Goal: Contribute content: Add original content to the website for others to see

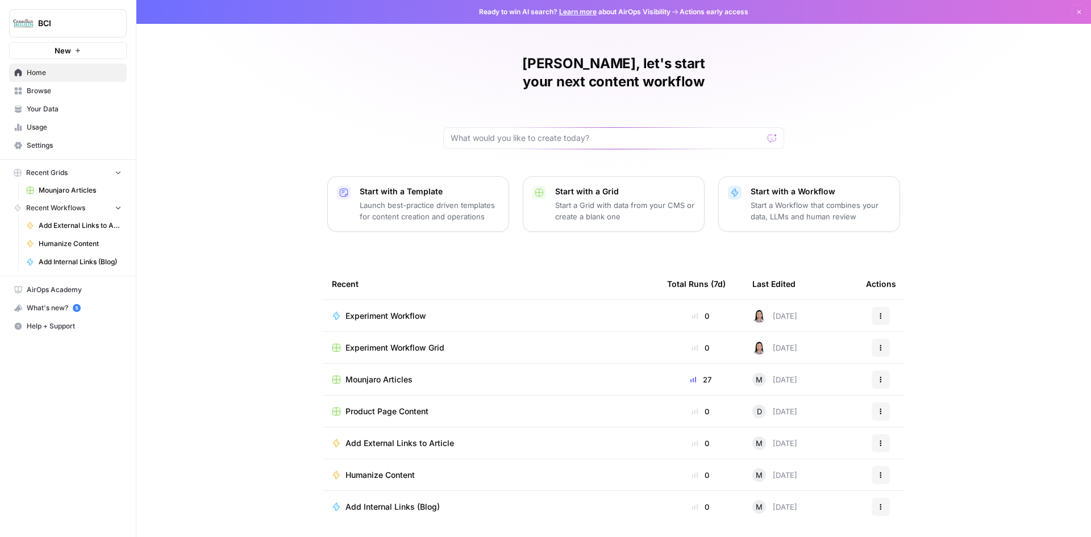
click at [398, 374] on span "Mounjaro Articles" at bounding box center [379, 379] width 67 height 11
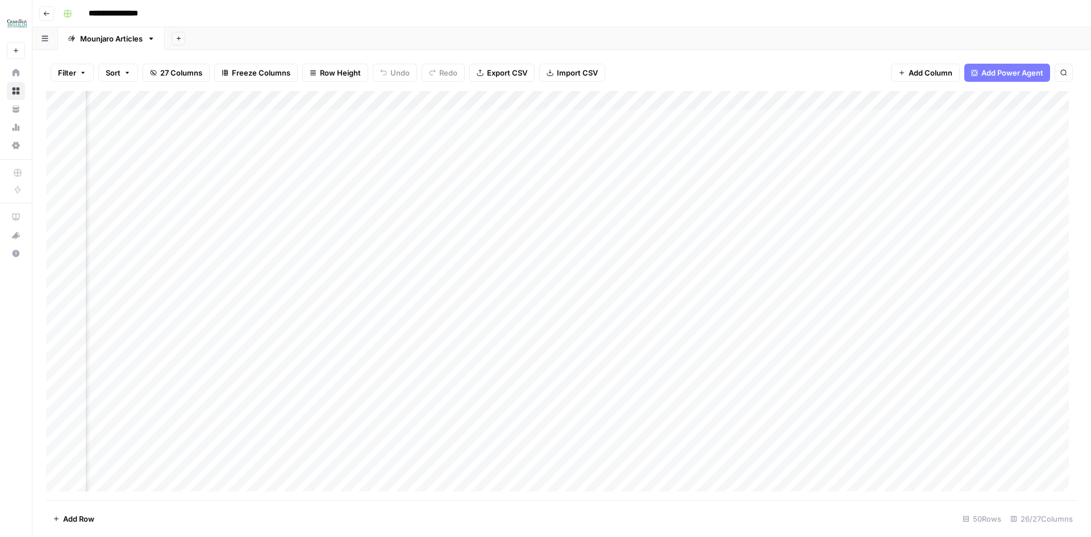
scroll to position [0, 1659]
click at [776, 196] on div "Add Column" at bounding box center [562, 295] width 1032 height 409
click at [807, 115] on div "Add Column" at bounding box center [562, 295] width 1032 height 409
click at [812, 119] on div "Add Column" at bounding box center [562, 295] width 1032 height 409
click at [812, 119] on textarea "**********" at bounding box center [837, 120] width 216 height 16
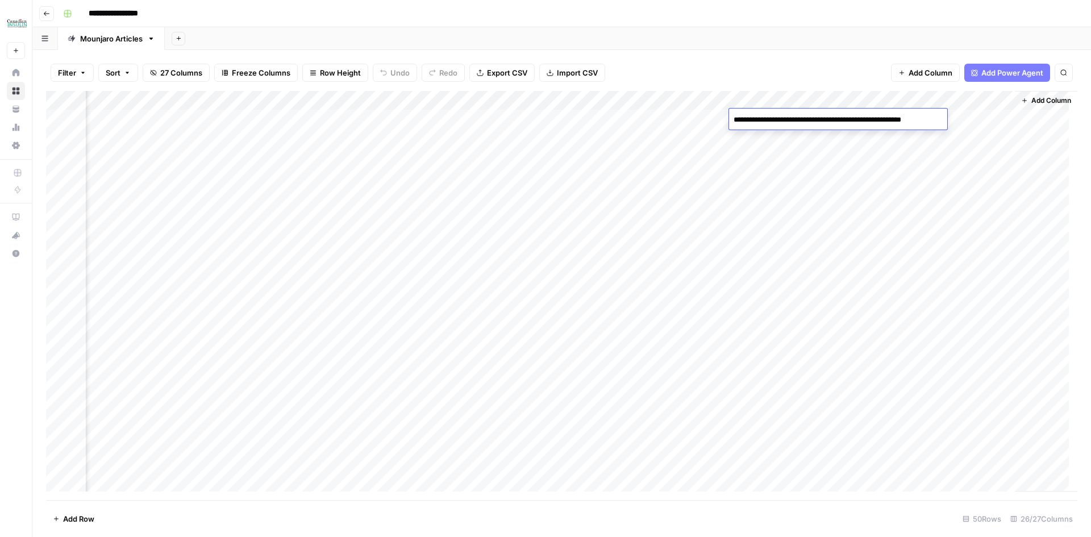
click at [746, 119] on textarea "**********" at bounding box center [837, 120] width 216 height 16
click at [815, 148] on div "Add Column" at bounding box center [562, 295] width 1032 height 409
click at [888, 115] on div "Add Column" at bounding box center [562, 295] width 1032 height 409
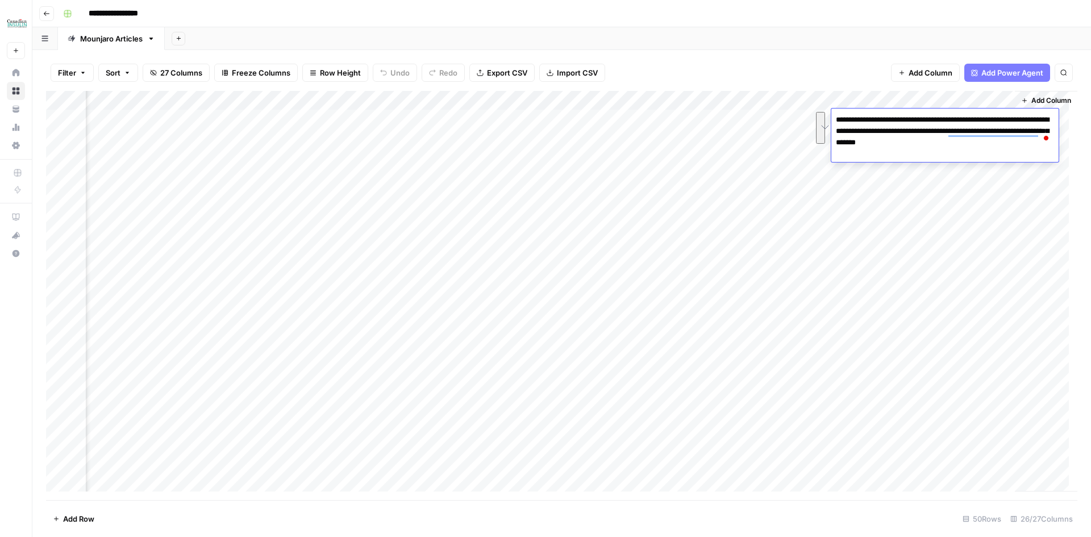
drag, startPoint x: 968, startPoint y: 144, endPoint x: 835, endPoint y: 115, distance: 136.0
click at [0, 0] on div "**********" at bounding box center [0, 0] width 0 height 0
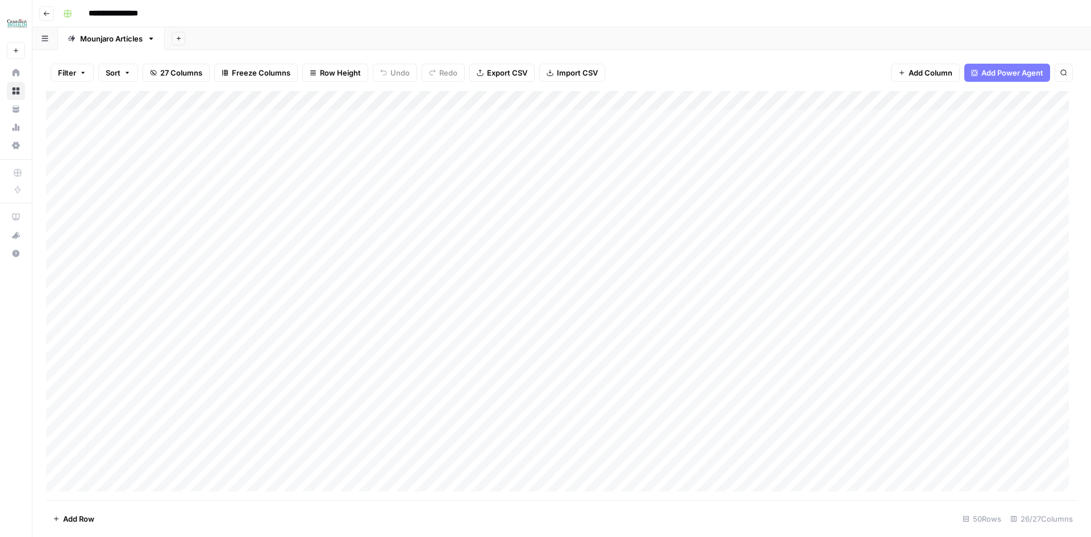
scroll to position [0, 0]
click at [309, 117] on div "Add Column" at bounding box center [562, 295] width 1032 height 409
click at [158, 116] on div "Add Column" at bounding box center [562, 295] width 1032 height 409
click at [952, 198] on div "Add Column" at bounding box center [562, 295] width 1032 height 409
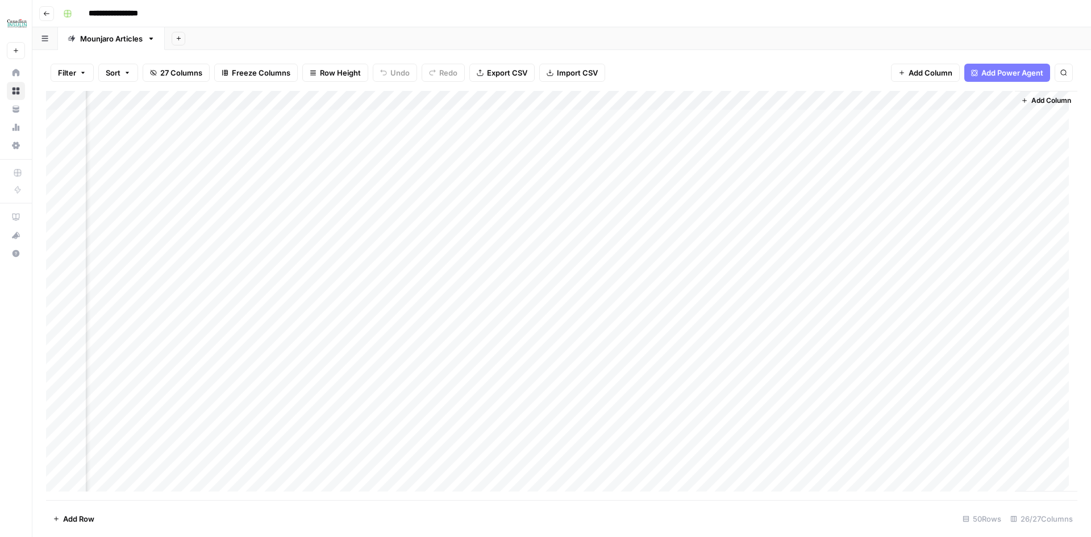
click at [966, 123] on div "Add Column" at bounding box center [562, 295] width 1032 height 409
click at [899, 138] on div "Add Column" at bounding box center [562, 295] width 1032 height 409
click at [168, 137] on div "Add Column" at bounding box center [562, 295] width 1032 height 409
drag, startPoint x: 207, startPoint y: 138, endPoint x: 245, endPoint y: 167, distance: 47.1
click at [207, 138] on div "Add Column" at bounding box center [562, 295] width 1032 height 409
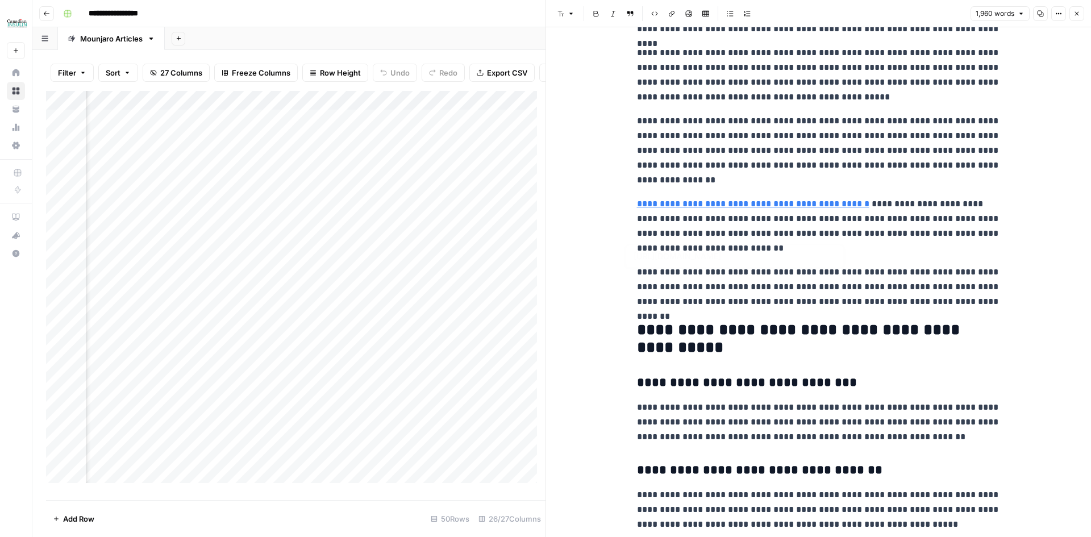
scroll to position [3410, 0]
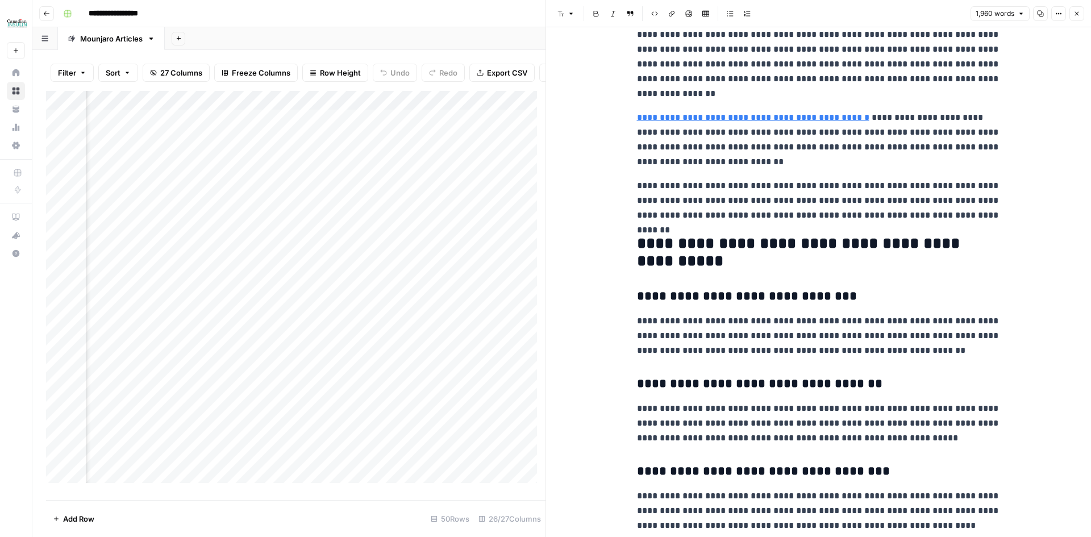
click at [1023, 16] on icon "button" at bounding box center [1021, 13] width 7 height 7
drag, startPoint x: 1030, startPoint y: 98, endPoint x: 1042, endPoint y: 54, distance: 45.9
click at [1058, 16] on icon "button" at bounding box center [1059, 13] width 7 height 7
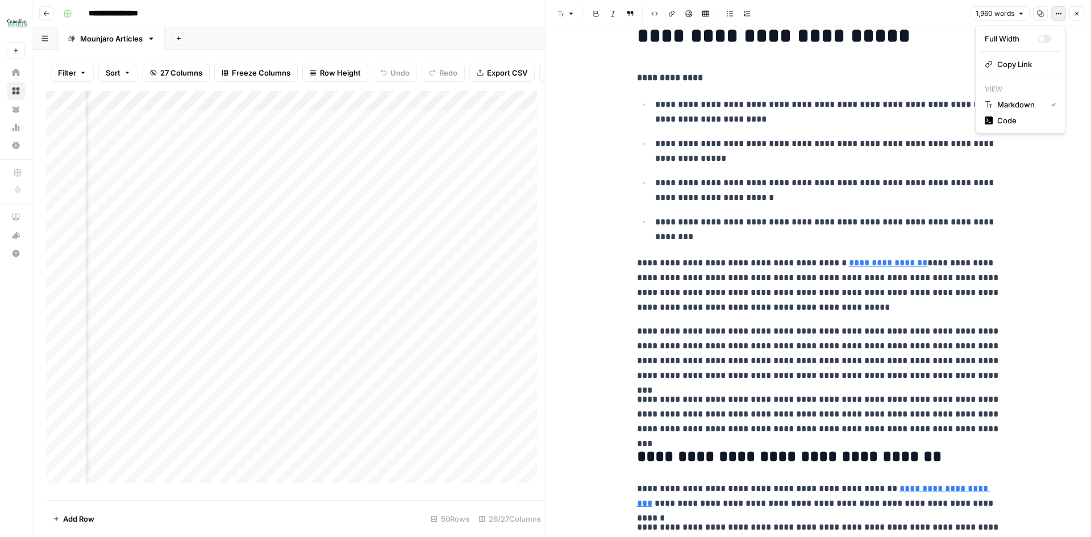
scroll to position [0, 0]
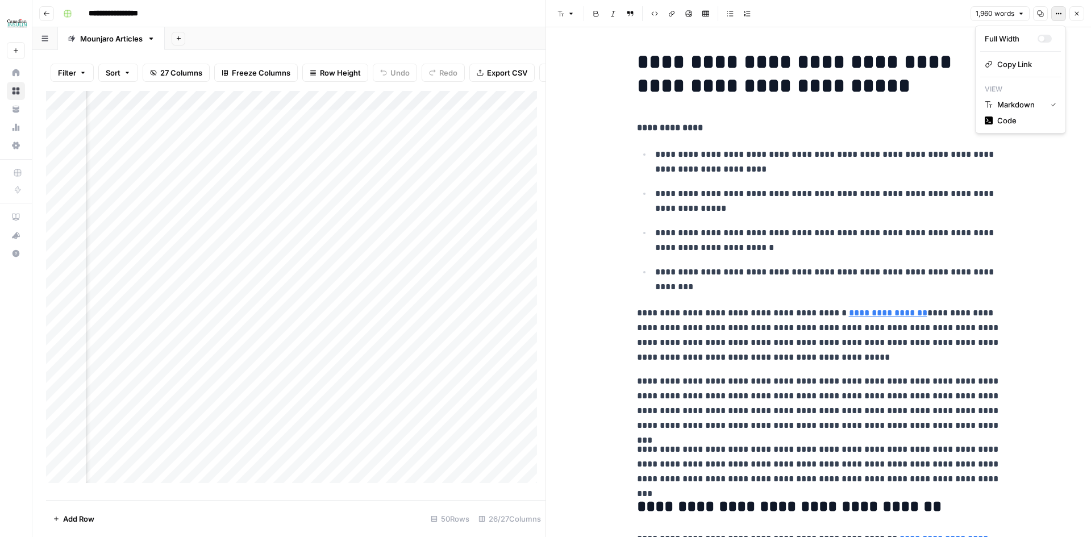
drag, startPoint x: 834, startPoint y: 14, endPoint x: 821, endPoint y: 16, distance: 13.2
click at [834, 14] on div "Font style Bold Italic Block quote Code block Link Image Insert Table Bulleted …" at bounding box center [760, 13] width 414 height 15
